Goal: Information Seeking & Learning: Find specific page/section

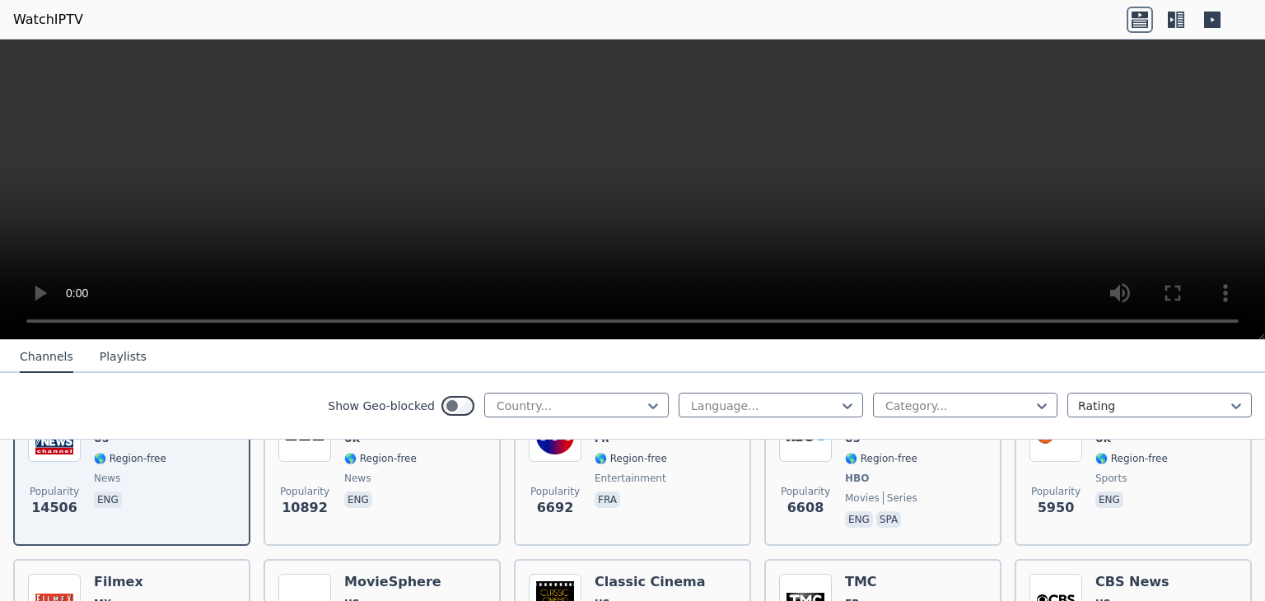
scroll to position [329, 0]
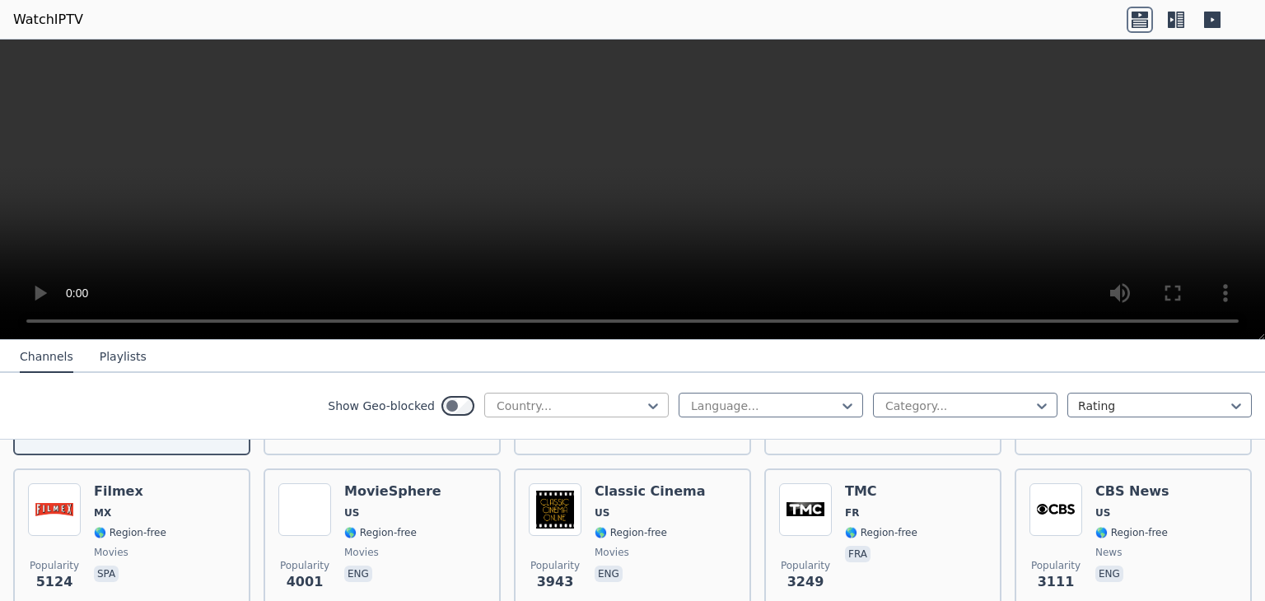
click at [525, 403] on div at bounding box center [570, 406] width 150 height 16
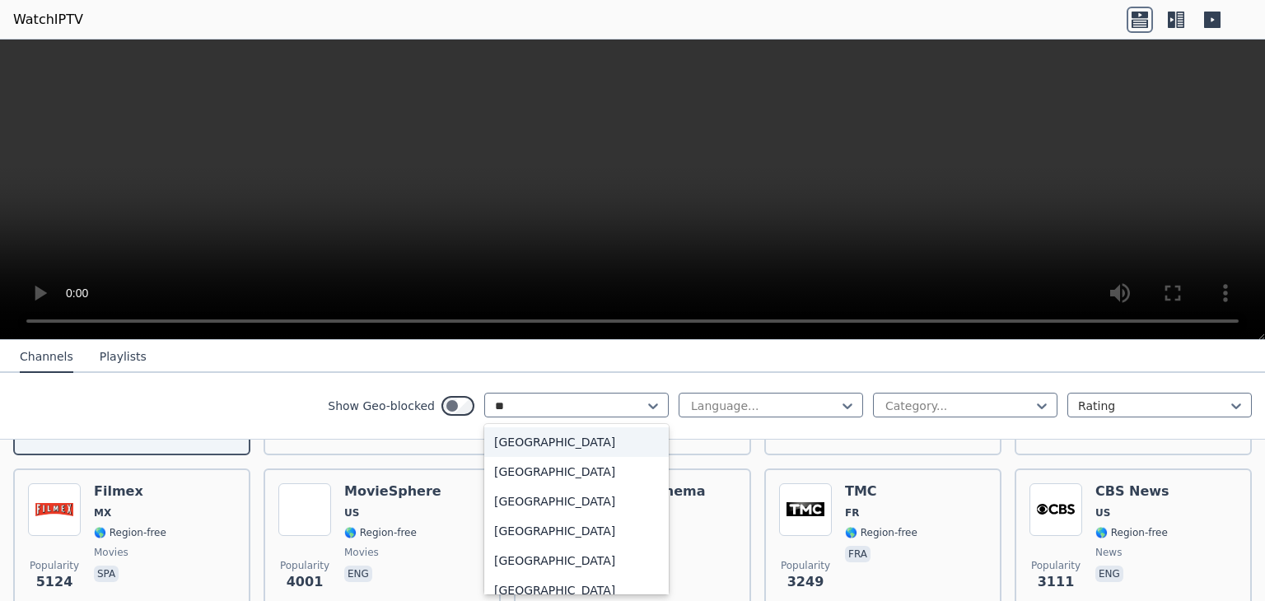
type input "***"
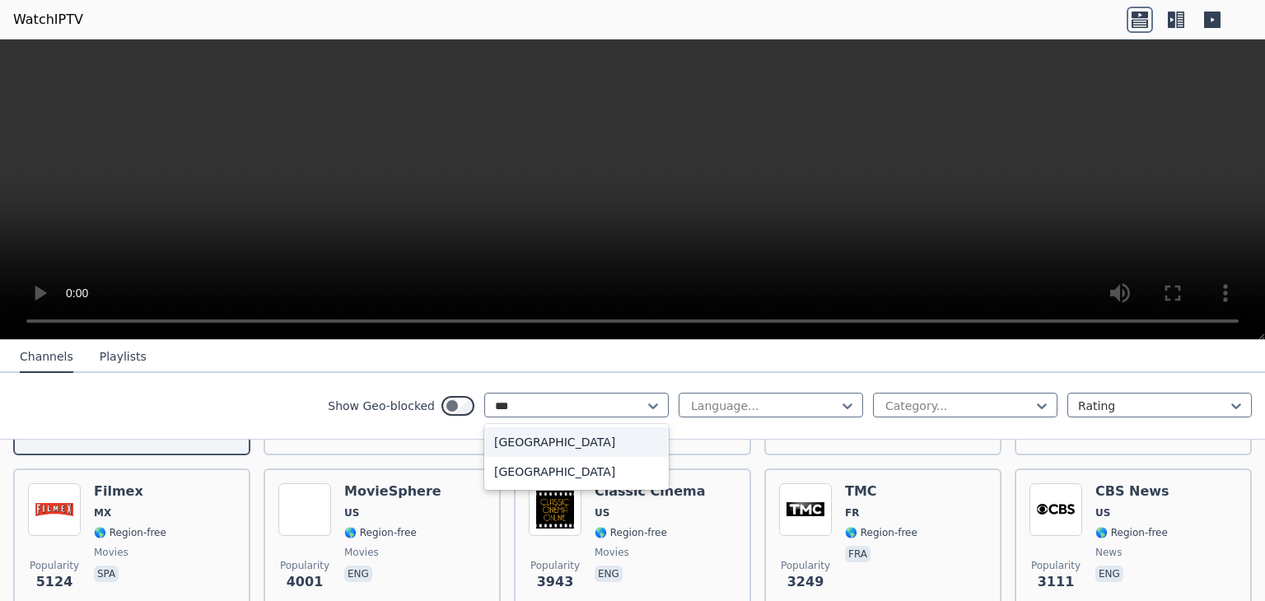
click at [510, 442] on div "[GEOGRAPHIC_DATA]" at bounding box center [576, 442] width 184 height 30
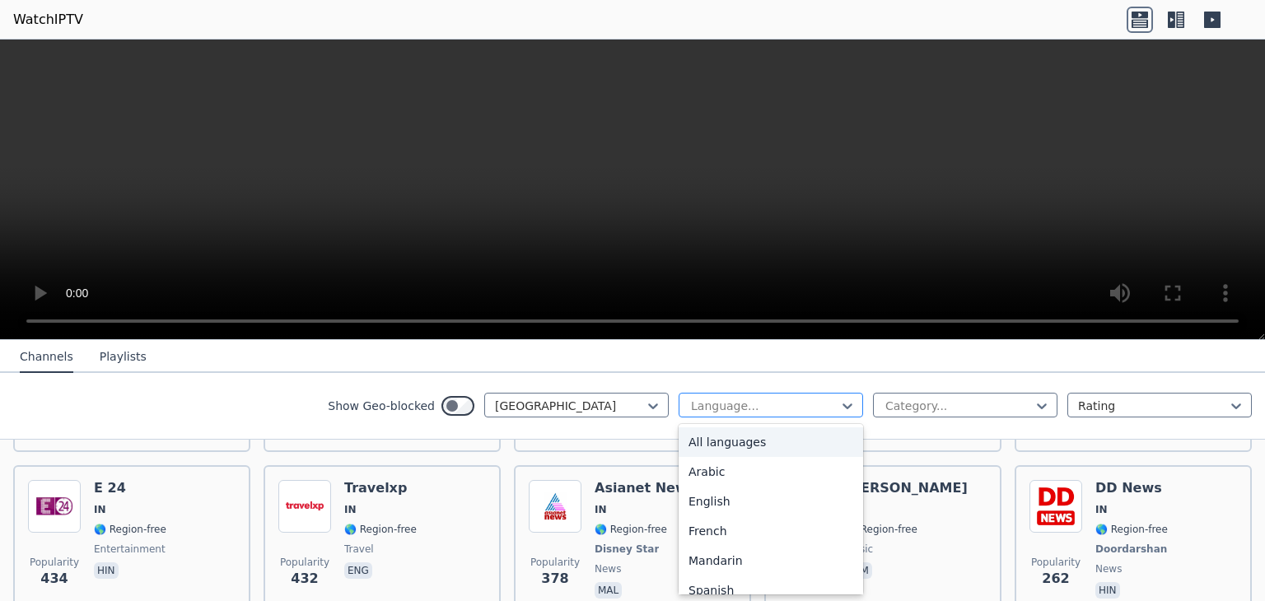
click at [805, 403] on div at bounding box center [764, 406] width 150 height 16
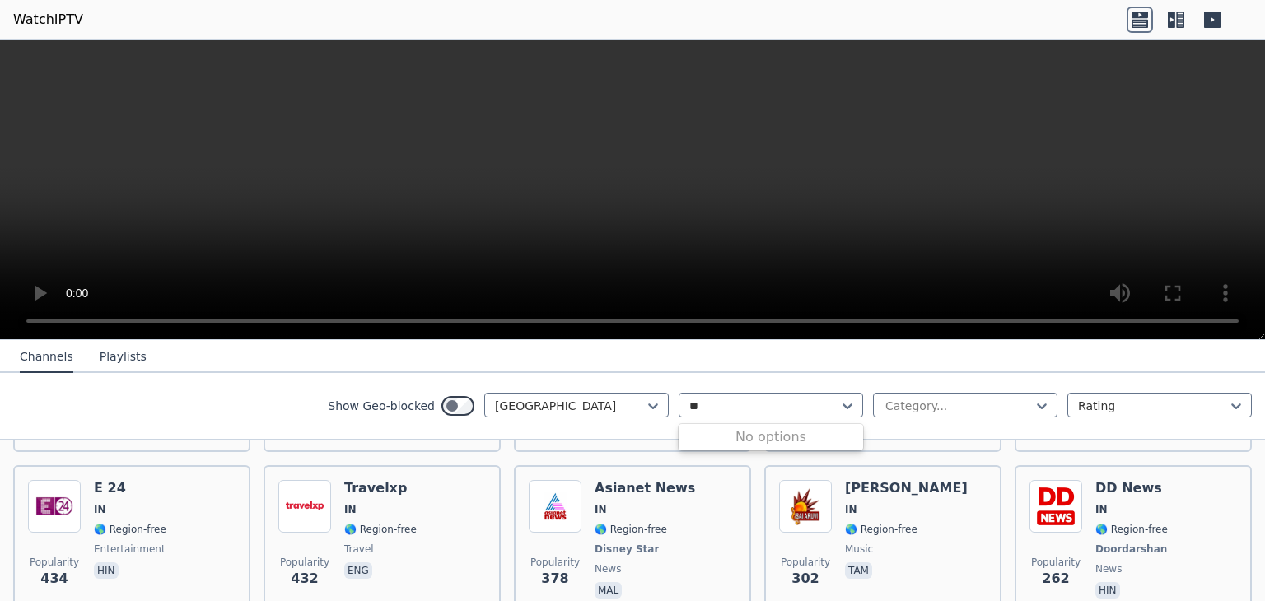
type input "*"
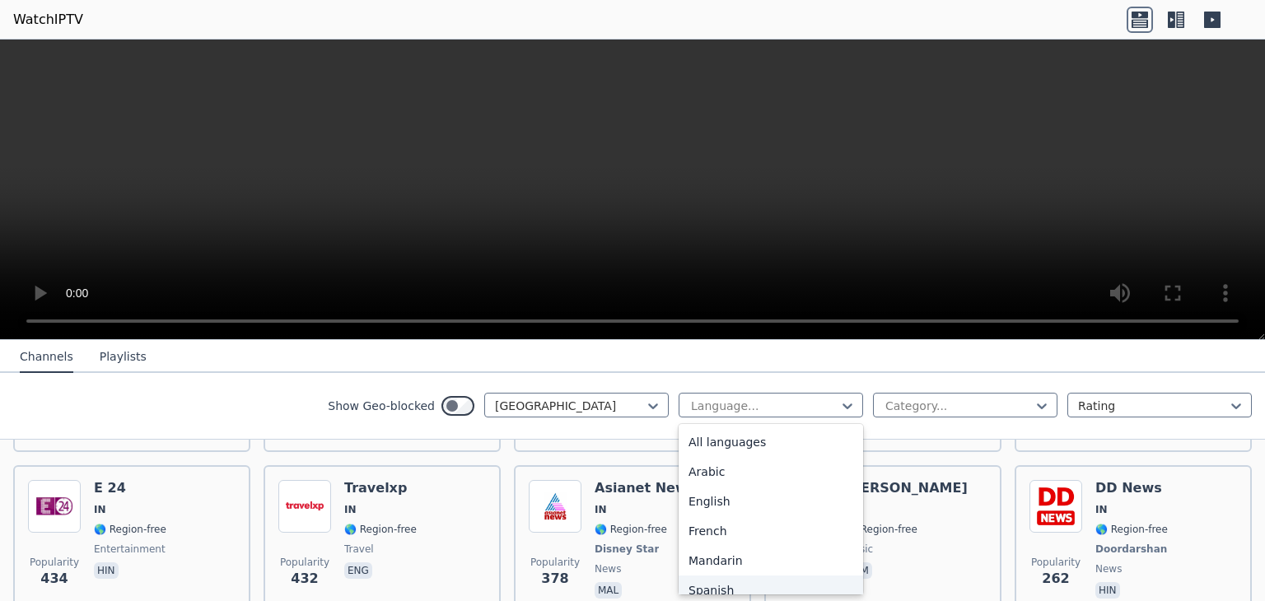
click at [399, 375] on div "Show Geo-blocked India 22 results available. Use Up and Down to choose options,…" at bounding box center [632, 406] width 1265 height 67
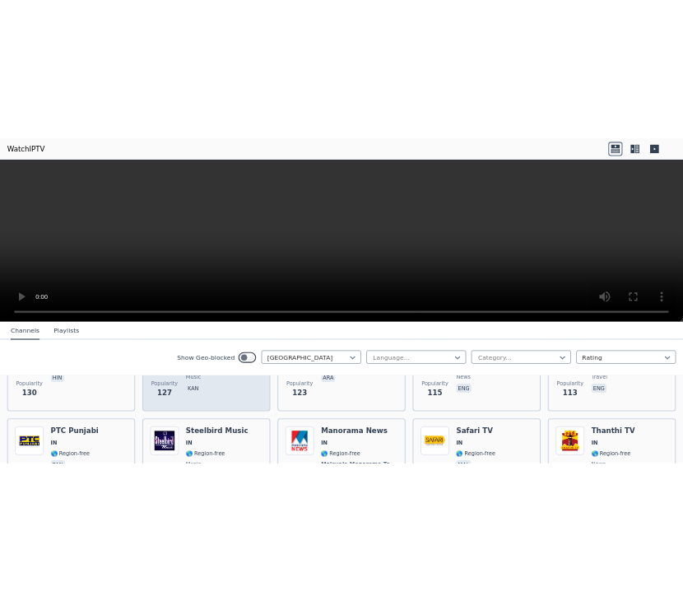
scroll to position [988, 0]
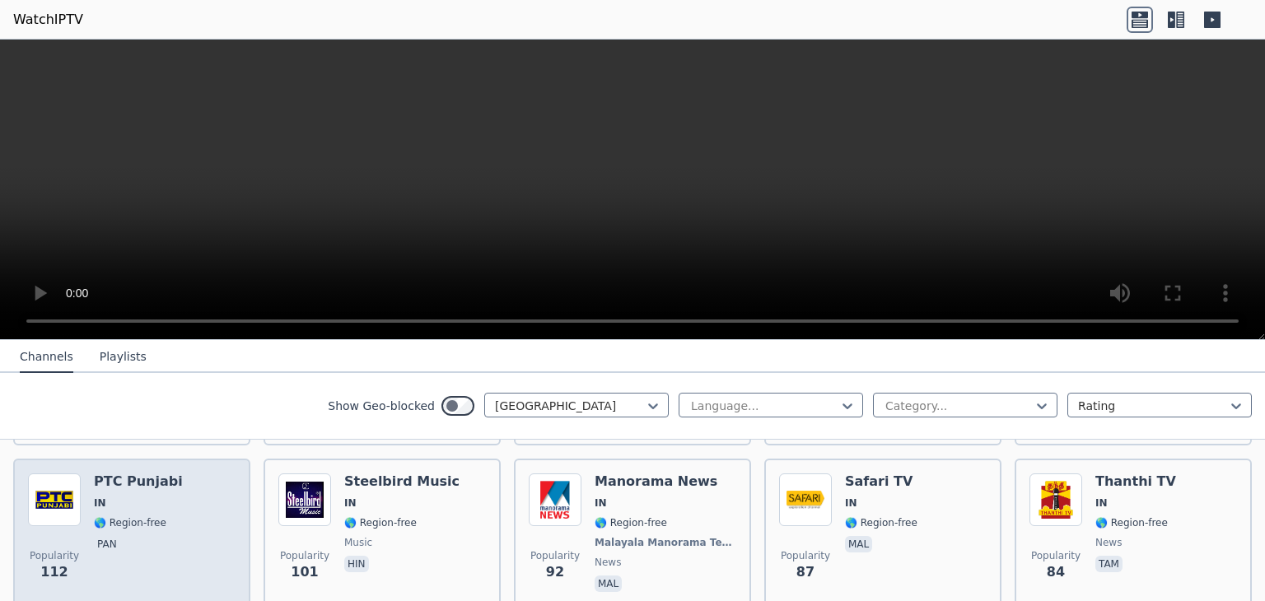
click at [77, 510] on div "Popularity 112" at bounding box center [54, 534] width 53 height 122
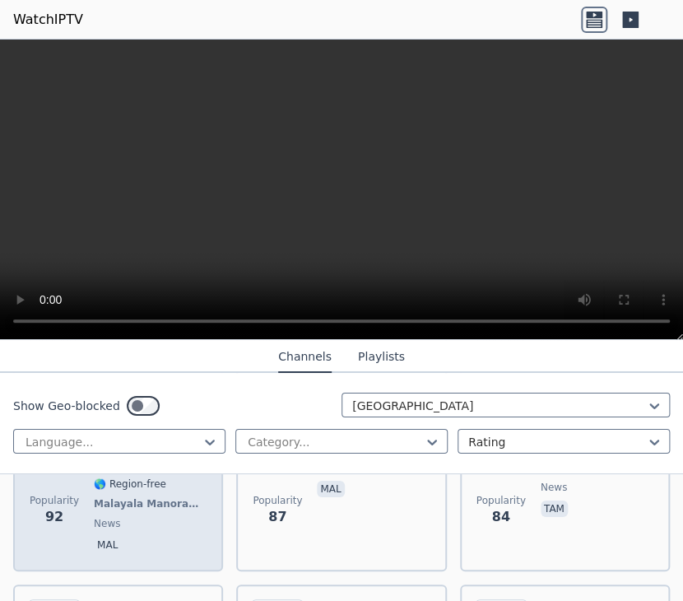
scroll to position [1755, 0]
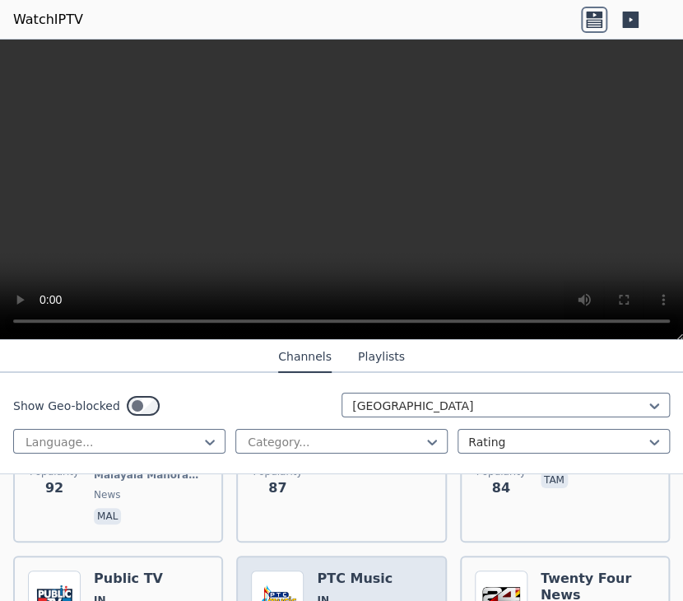
click at [269, 571] on img at bounding box center [277, 597] width 53 height 53
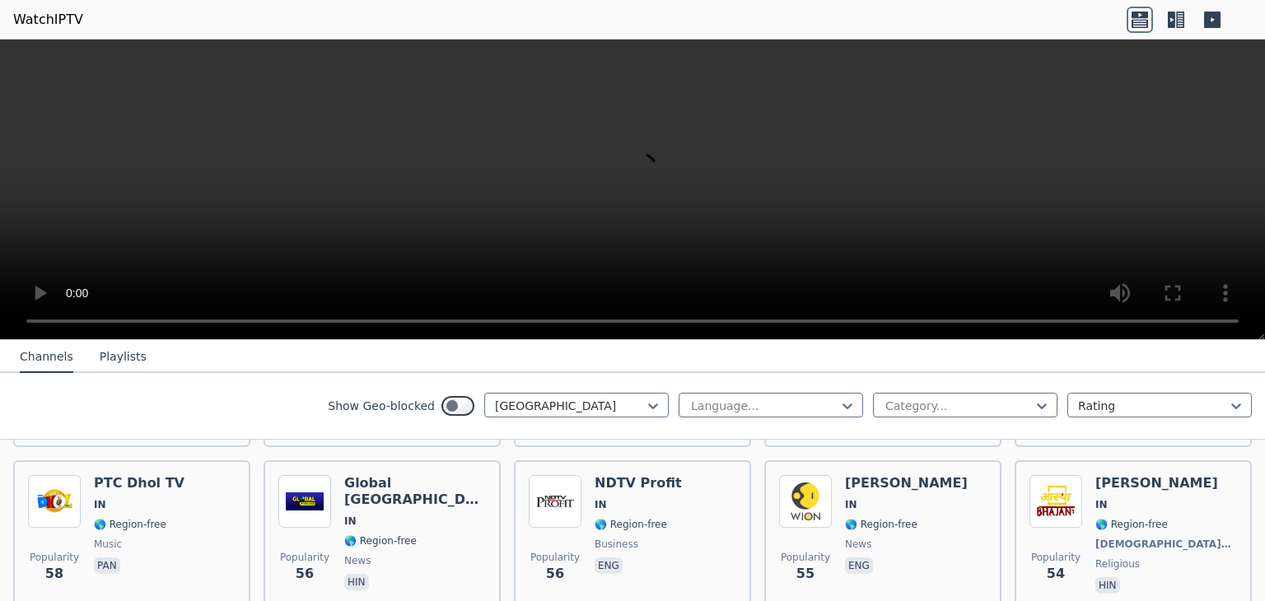
scroll to position [1243, 0]
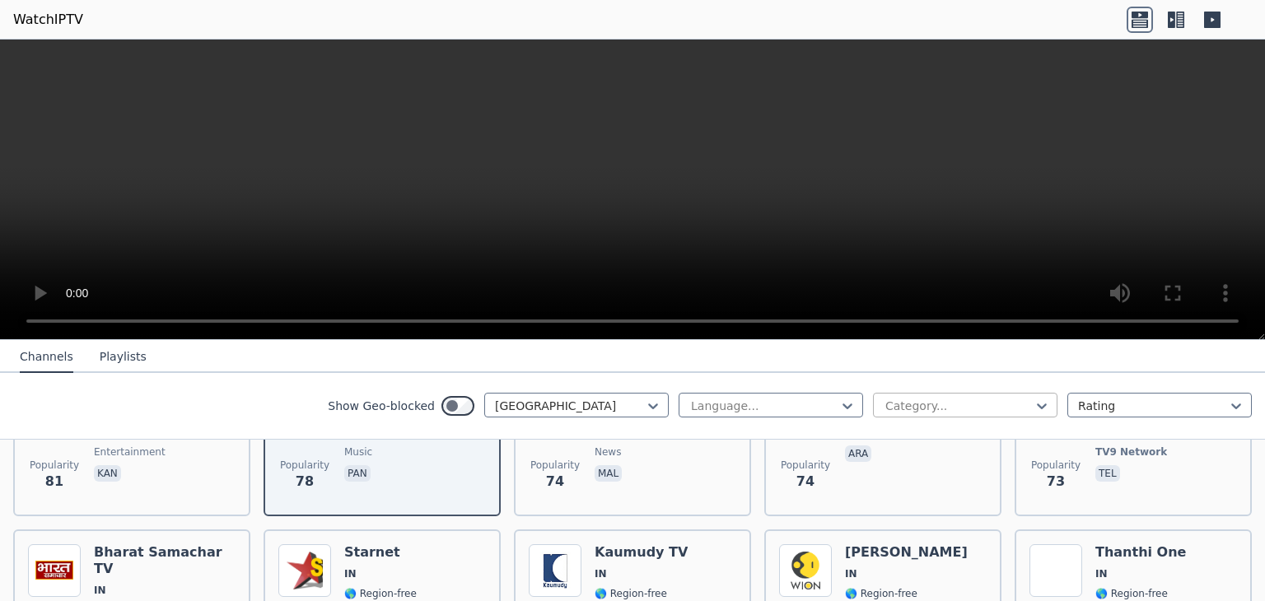
click at [919, 403] on div at bounding box center [958, 406] width 150 height 16
type input "***"
click at [879, 430] on div "News" at bounding box center [965, 442] width 184 height 30
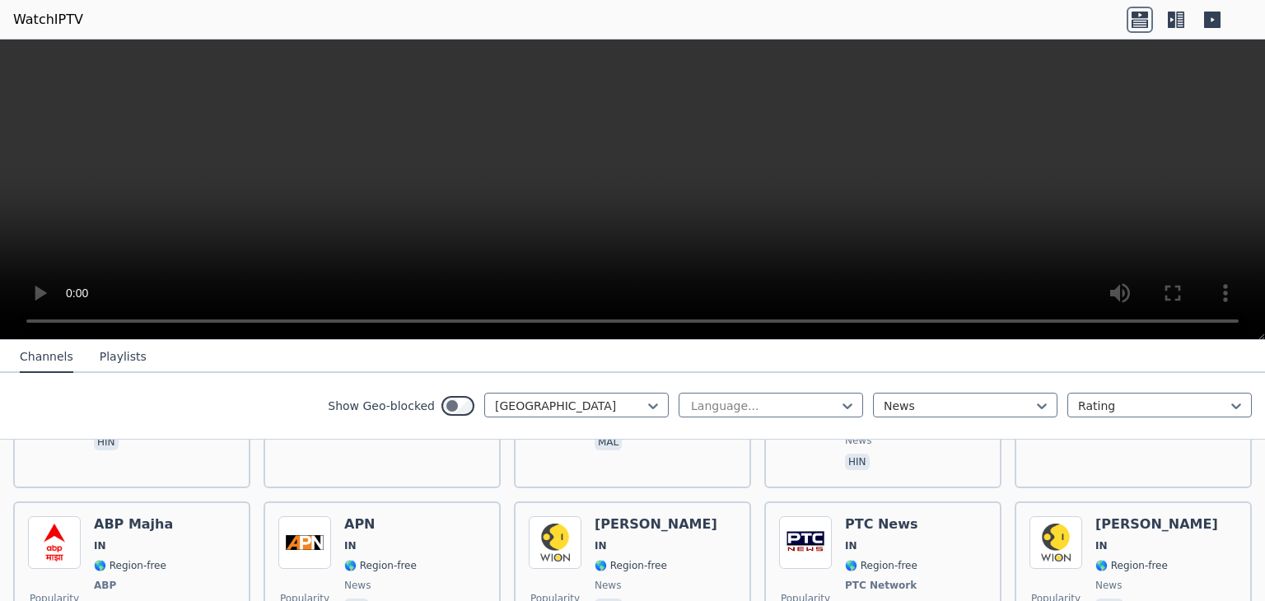
scroll to position [906, 0]
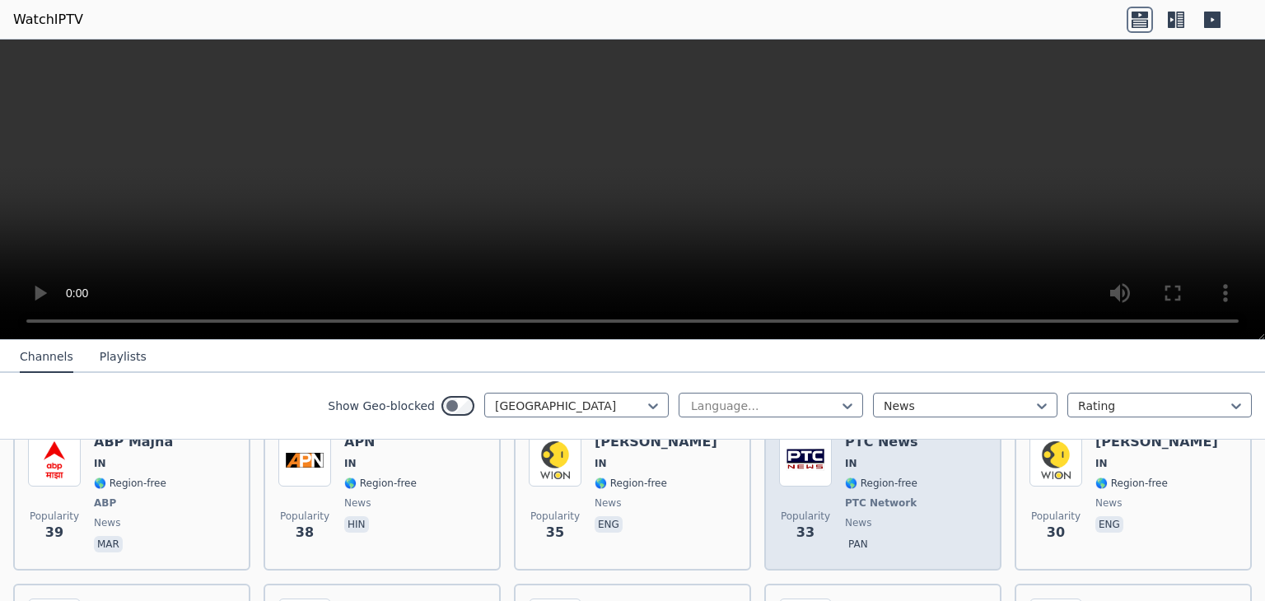
click at [849, 481] on div "PTC News IN 🌎 Region-free PTC Network news pan" at bounding box center [882, 495] width 75 height 122
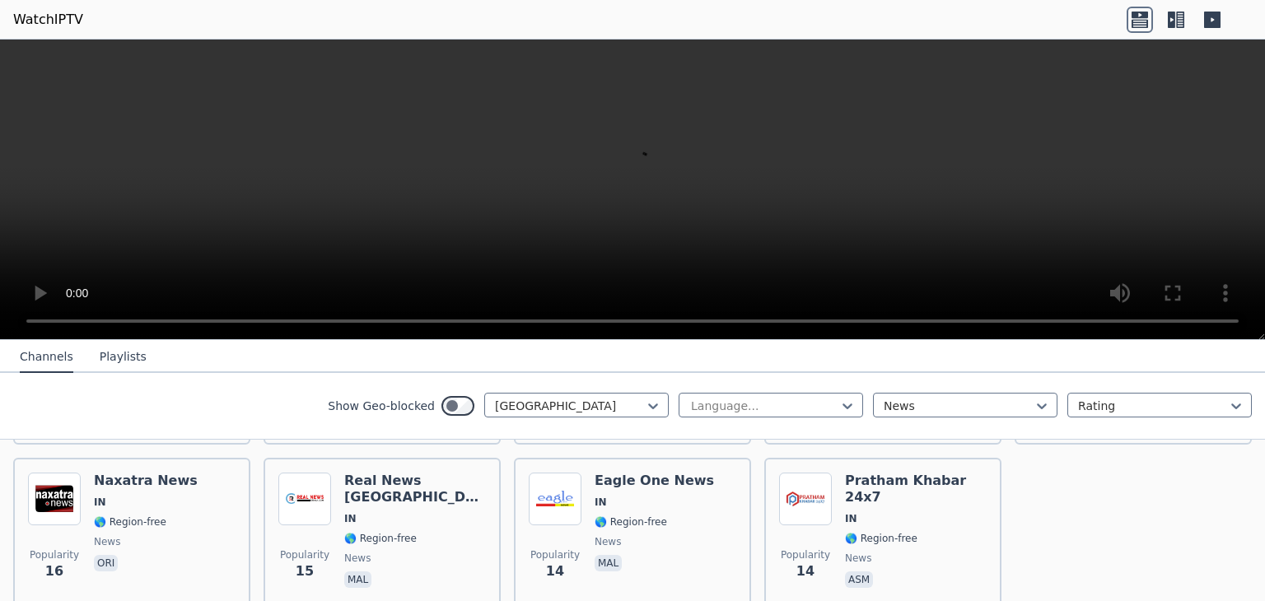
scroll to position [1540, 0]
